Goal: Information Seeking & Learning: Learn about a topic

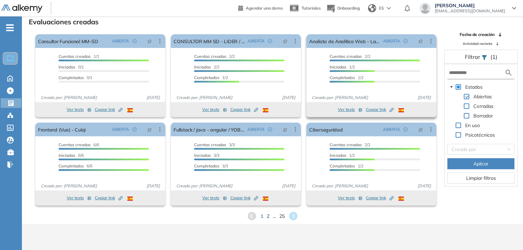
click at [373, 108] on span "Copiar link Created by potrace 1.16, written by [PERSON_NAME] [DATE]-[DATE]" at bounding box center [380, 109] width 28 height 6
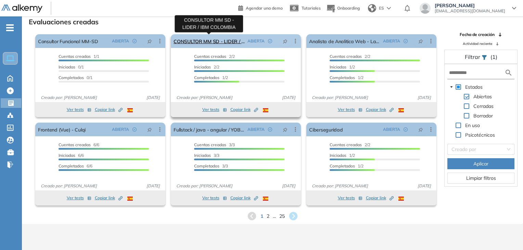
click at [201, 39] on link "CONSULTOR MM SD - LIDER / IBM COLOMBIA" at bounding box center [209, 41] width 71 height 14
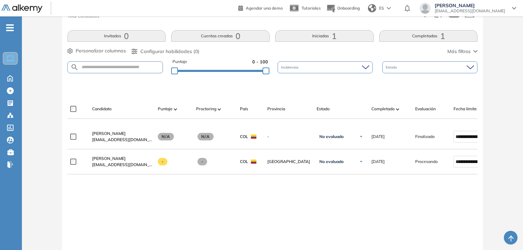
scroll to position [143, 0]
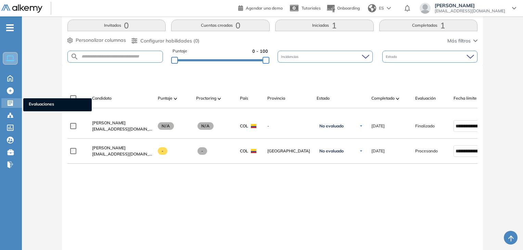
click at [14, 102] on div at bounding box center [11, 102] width 8 height 8
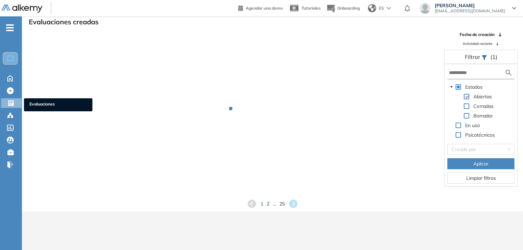
scroll to position [16, 0]
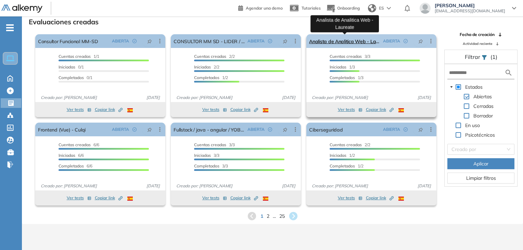
click at [341, 44] on link "Analista de Analitica Web - Laureate" at bounding box center [344, 41] width 71 height 14
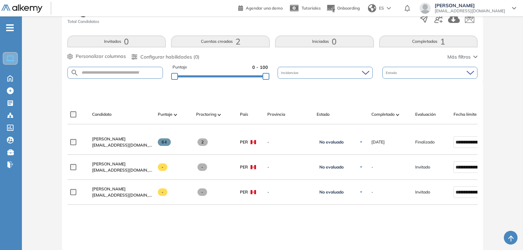
scroll to position [137, 0]
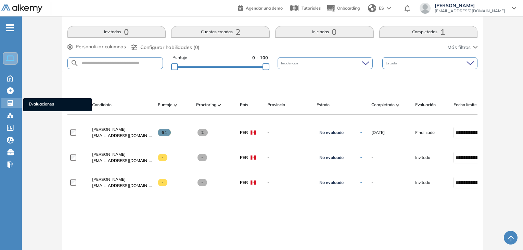
click at [8, 104] on icon at bounding box center [10, 102] width 5 height 5
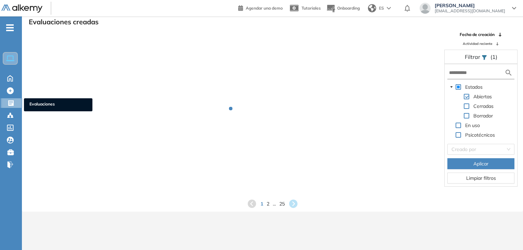
scroll to position [16, 0]
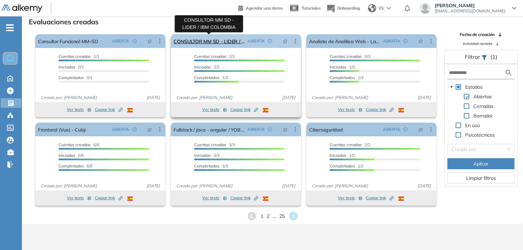
click at [194, 41] on link "CONSULTOR MM SD - LIDER / IBM COLOMBIA" at bounding box center [209, 41] width 71 height 14
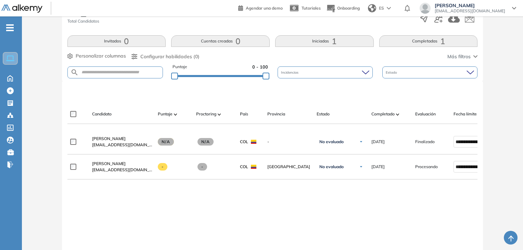
scroll to position [143, 0]
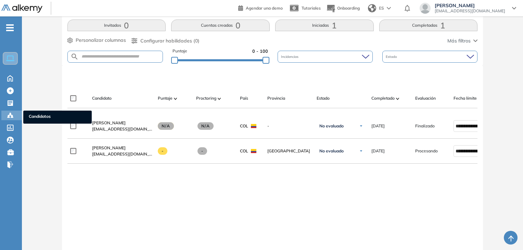
click at [11, 115] on icon at bounding box center [10, 114] width 2 height 1
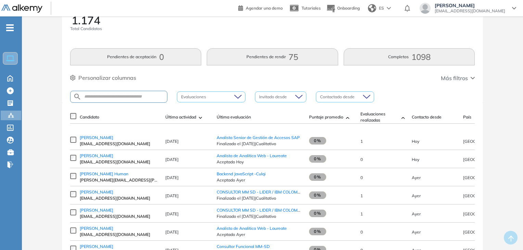
scroll to position [34, 0]
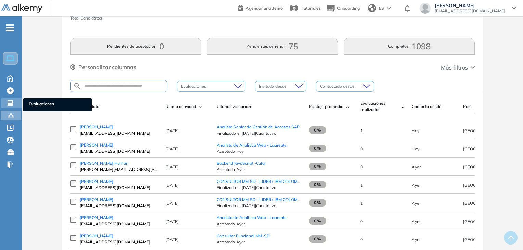
click at [12, 100] on icon at bounding box center [10, 102] width 5 height 5
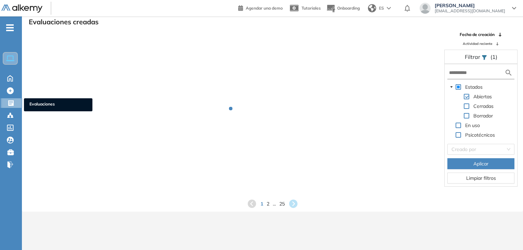
scroll to position [16, 0]
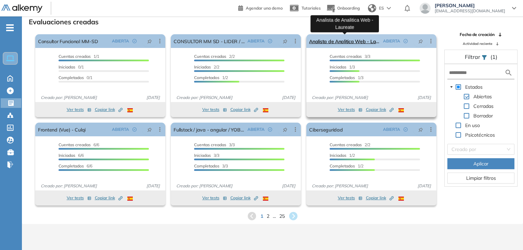
click at [353, 42] on link "Analista de Analitica Web - Laureate" at bounding box center [344, 41] width 71 height 14
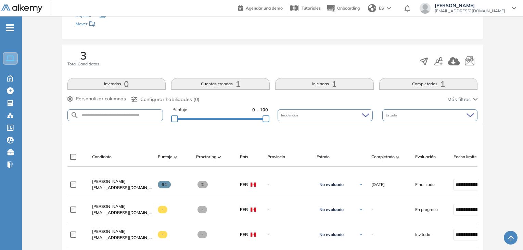
scroll to position [137, 0]
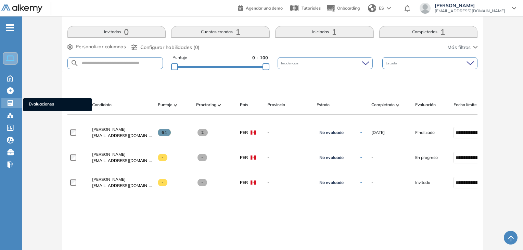
click at [11, 103] on icon at bounding box center [10, 102] width 5 height 5
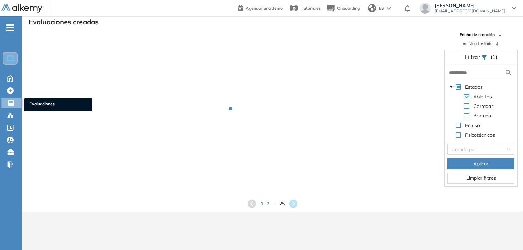
scroll to position [16, 0]
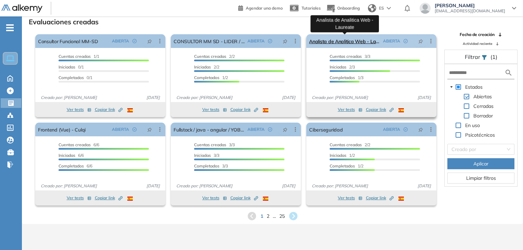
click at [346, 37] on link "Analista de Analitica Web - Laureate" at bounding box center [344, 41] width 71 height 14
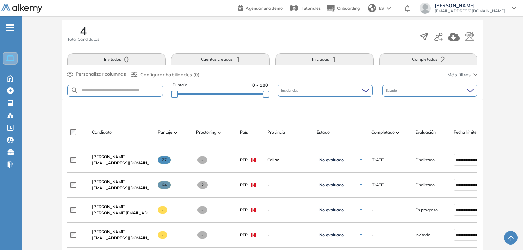
scroll to position [144, 0]
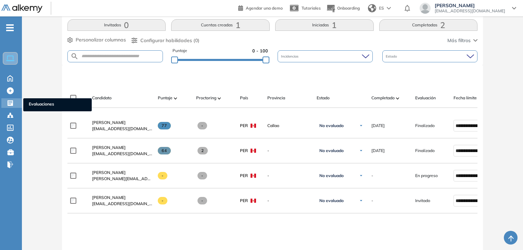
click at [4, 102] on div "Evaluaciones Evaluaciones" at bounding box center [11, 103] width 21 height 10
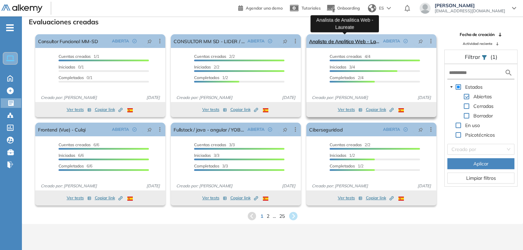
click at [367, 38] on link "Analista de Analitica Web - Laureate" at bounding box center [344, 41] width 71 height 14
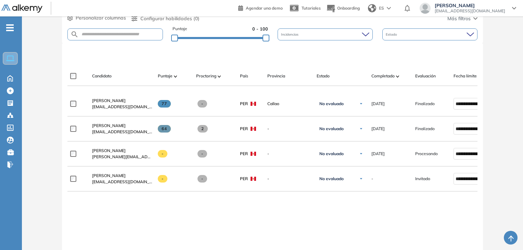
scroll to position [178, 0]
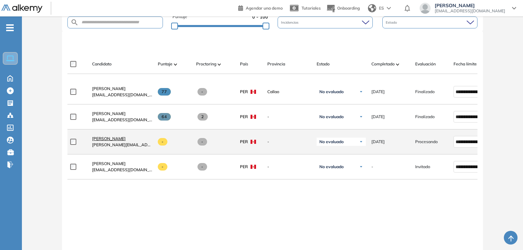
click at [95, 141] on span "[PERSON_NAME]" at bounding box center [109, 138] width 34 height 5
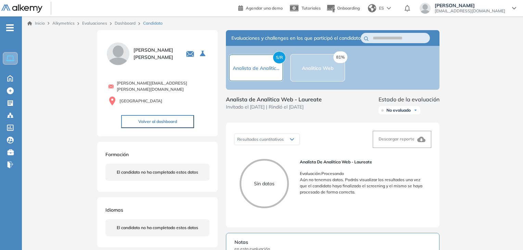
click at [334, 76] on div "81% Analitica Web" at bounding box center [317, 67] width 55 height 27
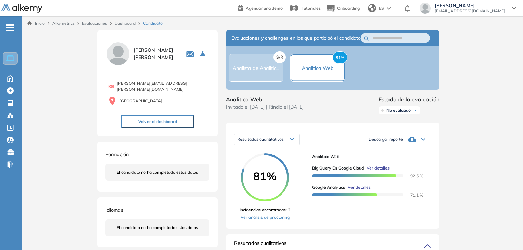
click at [272, 72] on div "S/R Analista de Analitic..." at bounding box center [256, 68] width 47 height 8
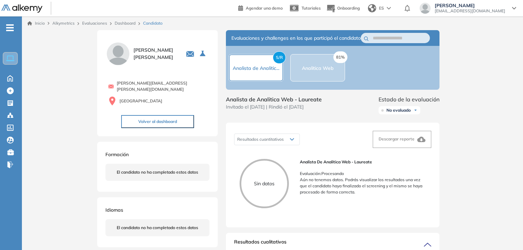
click at [323, 68] on div "81% Analitica Web" at bounding box center [318, 68] width 32 height 8
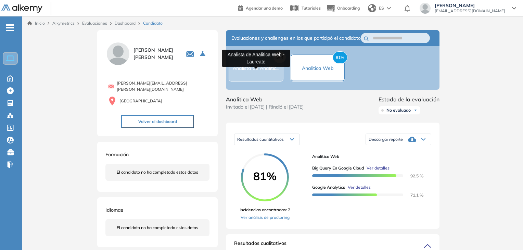
click at [272, 71] on span "Analista de Analitic..." at bounding box center [256, 68] width 47 height 6
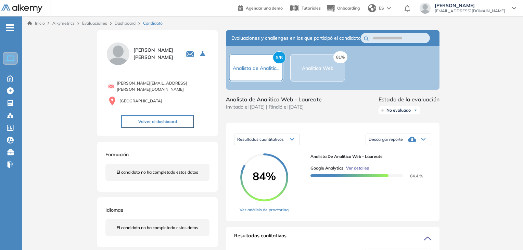
click at [271, 72] on div "S/R Analista de Analitic..." at bounding box center [256, 68] width 47 height 8
click at [12, 113] on icon at bounding box center [10, 115] width 7 height 7
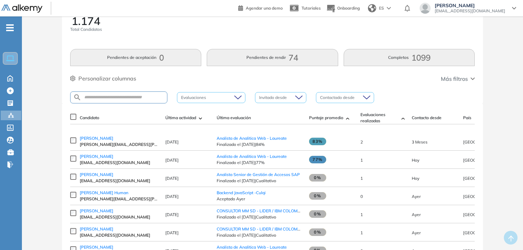
scroll to position [34, 0]
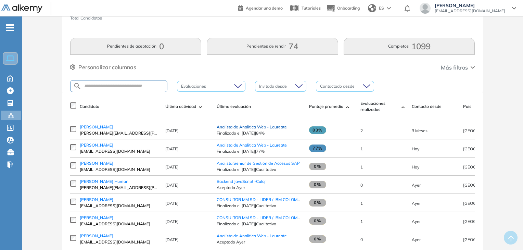
click at [248, 129] on span "Analista de Analitica Web - Laureate" at bounding box center [252, 126] width 70 height 5
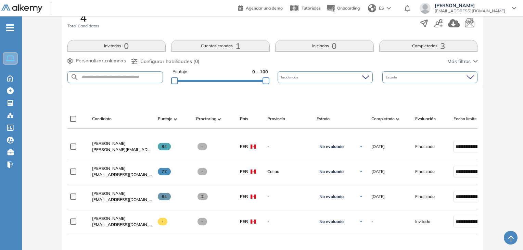
scroll to position [137, 0]
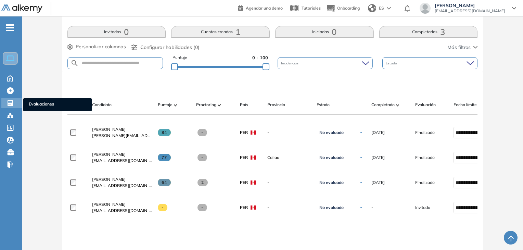
click at [7, 104] on div "Evaluaciones Evaluaciones" at bounding box center [11, 103] width 21 height 10
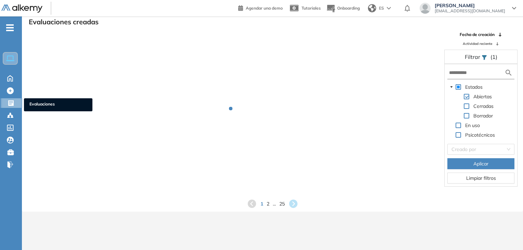
scroll to position [16, 0]
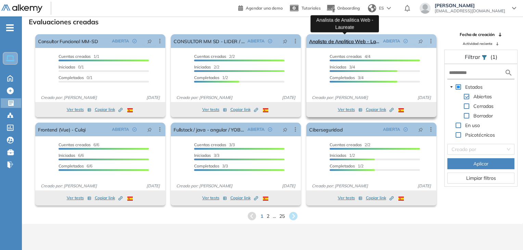
click at [348, 40] on link "Analista de Analitica Web - Laureate" at bounding box center [344, 41] width 71 height 14
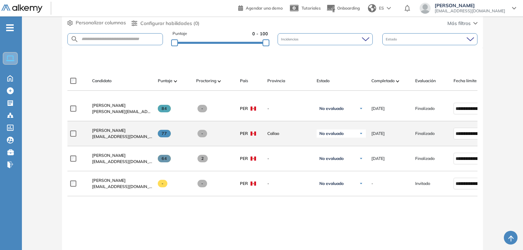
scroll to position [171, 0]
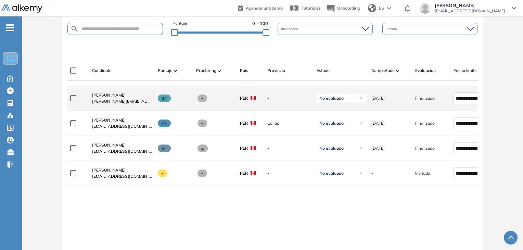
click at [111, 98] on span "[PERSON_NAME]" at bounding box center [109, 94] width 34 height 5
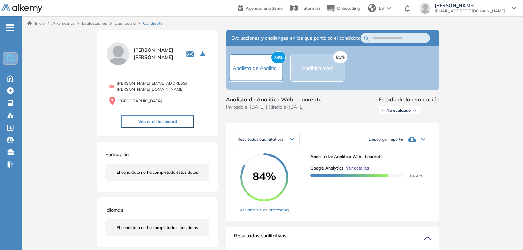
click at [323, 72] on div "81% Analitica Web" at bounding box center [318, 68] width 32 height 8
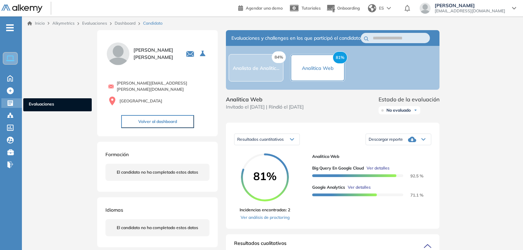
click at [14, 103] on div at bounding box center [11, 102] width 8 height 8
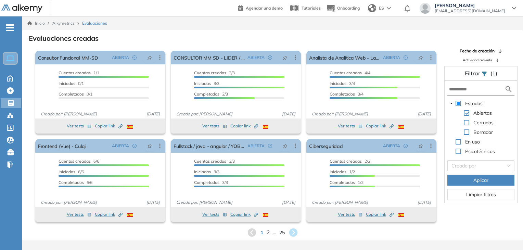
click at [268, 233] on span "2" at bounding box center [267, 232] width 3 height 8
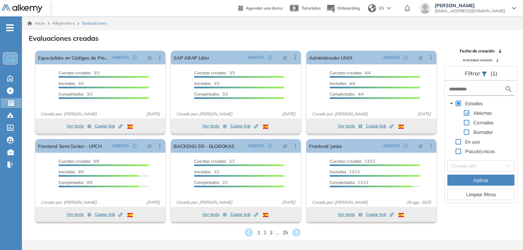
scroll to position [16, 0]
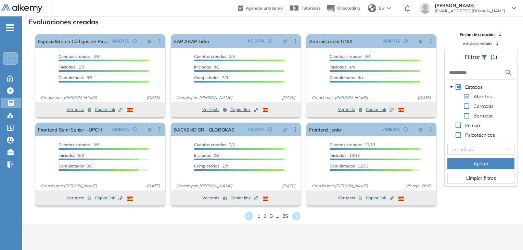
click at [272, 217] on span "3" at bounding box center [270, 216] width 3 height 8
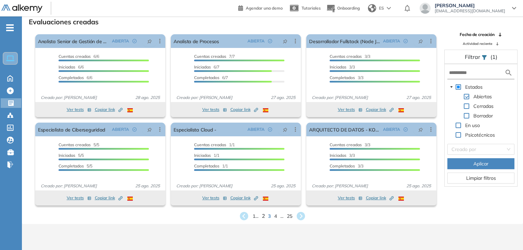
click at [262, 216] on span "2" at bounding box center [263, 216] width 3 height 8
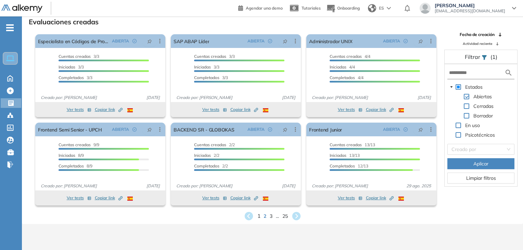
click at [259, 216] on span "1" at bounding box center [258, 216] width 3 height 8
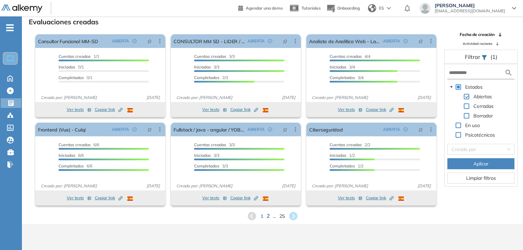
click at [267, 215] on span "2" at bounding box center [267, 216] width 3 height 8
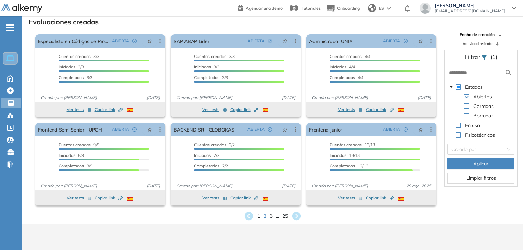
click at [270, 215] on span "3" at bounding box center [270, 216] width 3 height 8
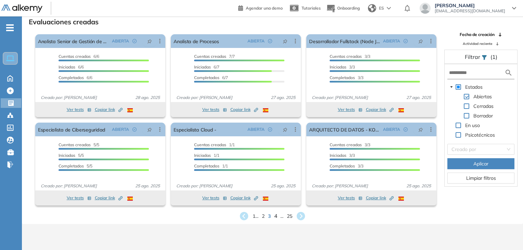
click at [275, 215] on span "4" at bounding box center [275, 216] width 3 height 8
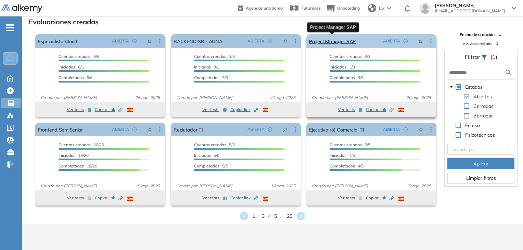
click at [345, 41] on link "Project Manager SAP" at bounding box center [332, 41] width 47 height 14
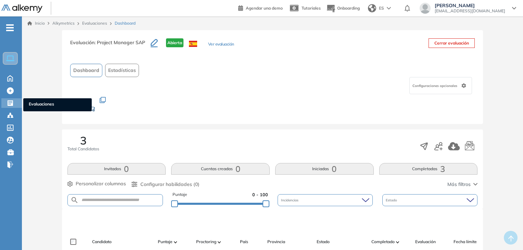
click at [3, 102] on div "Evaluaciones Evaluaciones" at bounding box center [11, 103] width 21 height 10
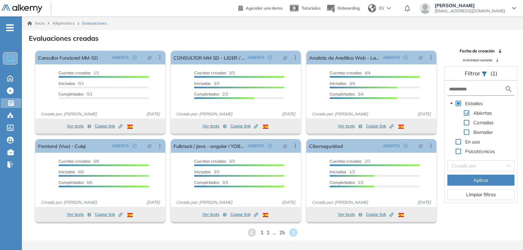
click at [260, 234] on span "1" at bounding box center [261, 232] width 3 height 8
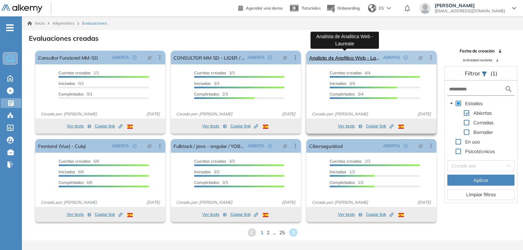
click at [358, 56] on link "Analista de Analitica Web - Laureate" at bounding box center [344, 58] width 71 height 14
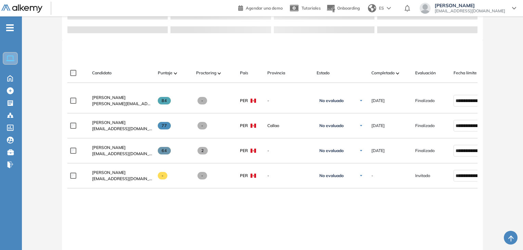
scroll to position [181, 0]
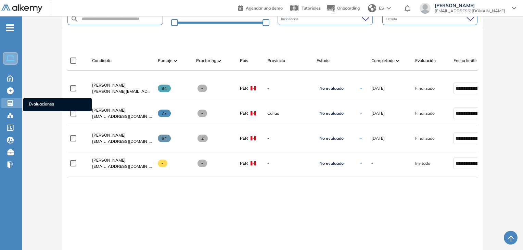
click at [10, 105] on icon at bounding box center [10, 102] width 5 height 5
